Goal: Information Seeking & Learning: Learn about a topic

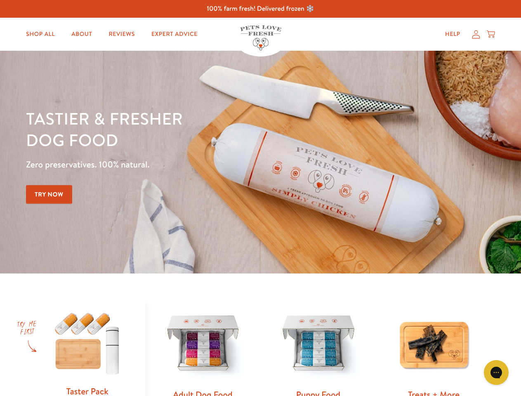
click at [260, 198] on div "Tastier & fresher dog food Zero preservatives. 100% natural. Try Now" at bounding box center [182, 162] width 313 height 109
click at [496, 372] on icon "Gorgias live chat" at bounding box center [496, 372] width 8 height 8
